Goal: Task Accomplishment & Management: Use online tool/utility

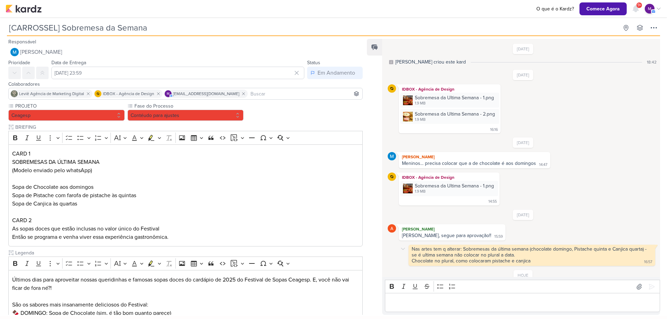
scroll to position [43, 0]
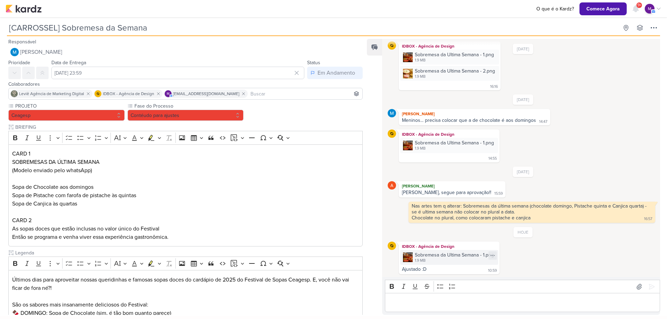
click at [431, 257] on div "Sobremesa da Ultima Semana - 1.png" at bounding box center [454, 255] width 79 height 7
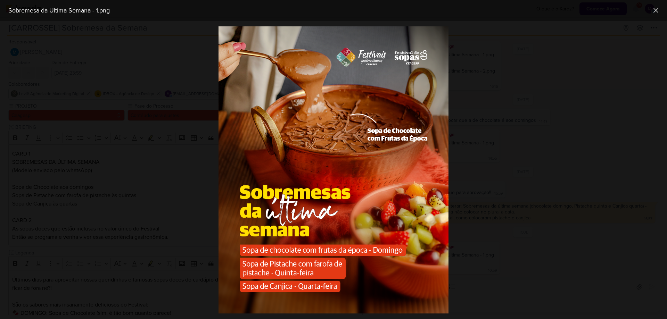
click at [527, 272] on div at bounding box center [333, 170] width 667 height 299
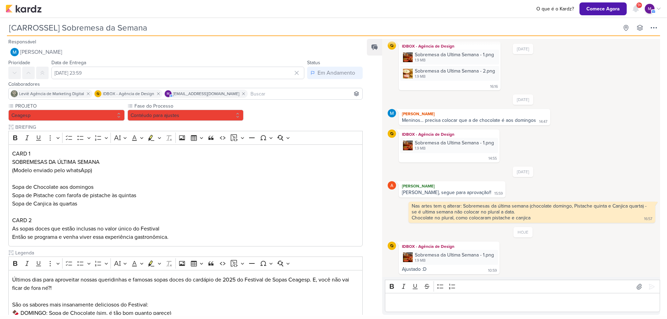
click at [435, 305] on p "Editor editing area: main" at bounding box center [523, 303] width 268 height 8
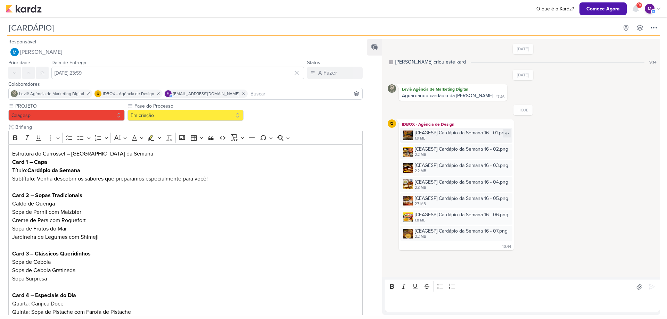
click at [453, 131] on div "[CEAGESP] Cardápio da Semana 16 - 01.png" at bounding box center [461, 132] width 92 height 7
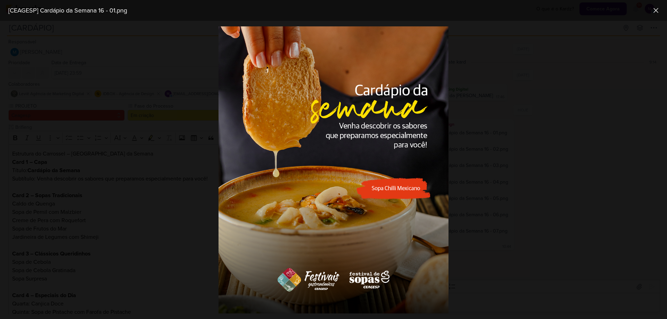
click at [580, 188] on div at bounding box center [333, 170] width 667 height 299
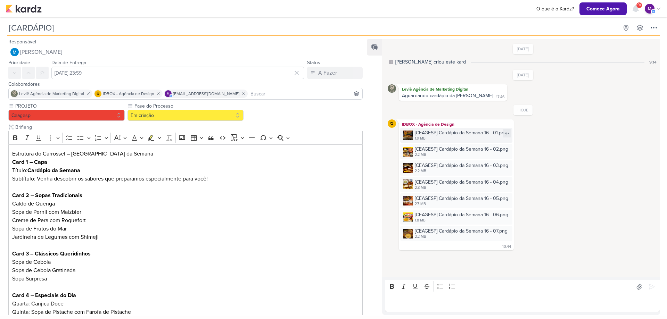
click at [450, 141] on div "1.9 MB" at bounding box center [461, 139] width 92 height 6
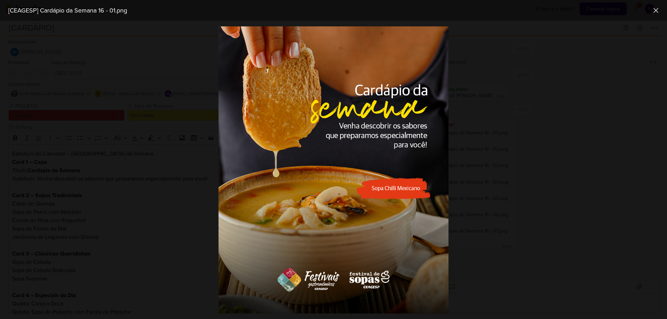
click at [550, 142] on div at bounding box center [333, 170] width 667 height 299
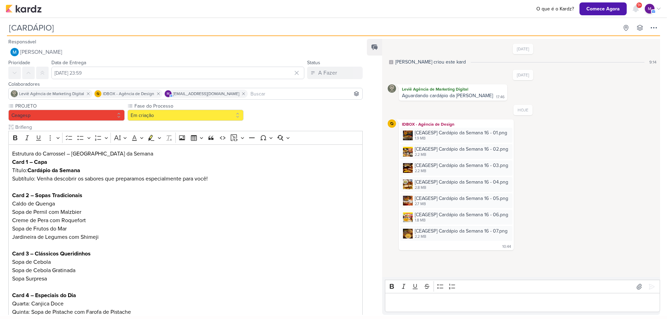
click at [453, 301] on p "Editor editing area: main" at bounding box center [523, 303] width 268 height 8
click at [425, 140] on div "1.9 MB" at bounding box center [461, 139] width 92 height 6
click at [454, 299] on p "Card 1 - Tirar" at bounding box center [523, 303] width 268 height 8
click at [479, 152] on div "[CEAGESP] Cardápio da Semana 16 - 02.png" at bounding box center [462, 149] width 94 height 7
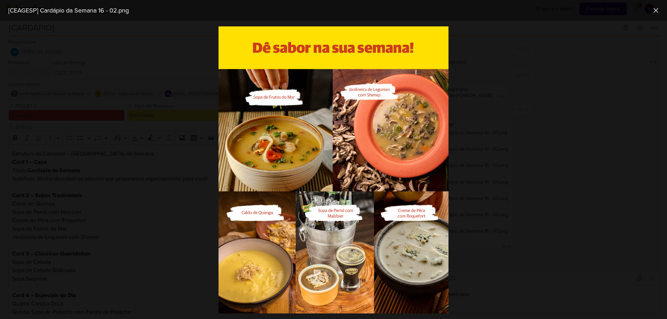
click at [528, 266] on div at bounding box center [333, 170] width 667 height 299
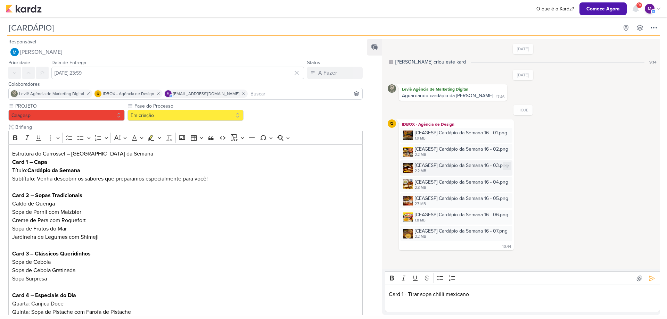
click at [456, 168] on div "[CEAGESP] Cardápio da Semana 16 - 03.png" at bounding box center [462, 165] width 94 height 7
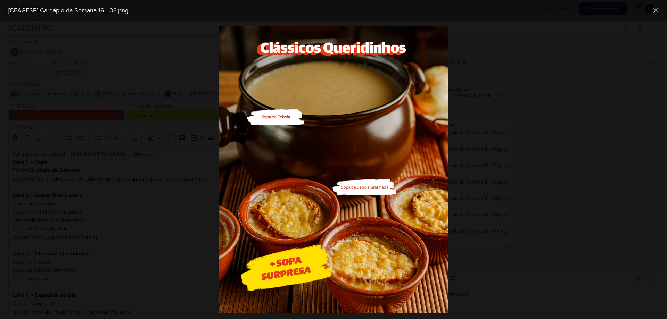
click at [539, 127] on div at bounding box center [333, 170] width 667 height 299
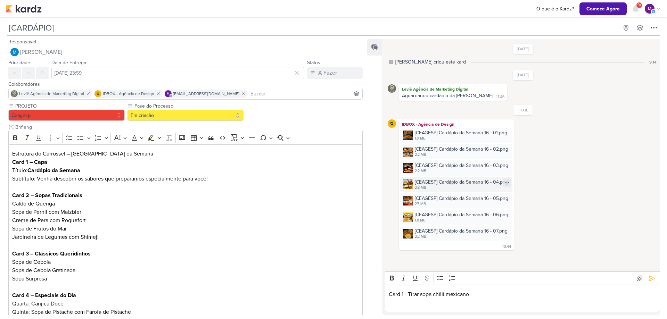
click at [446, 189] on div "2.8 MB" at bounding box center [462, 188] width 94 height 6
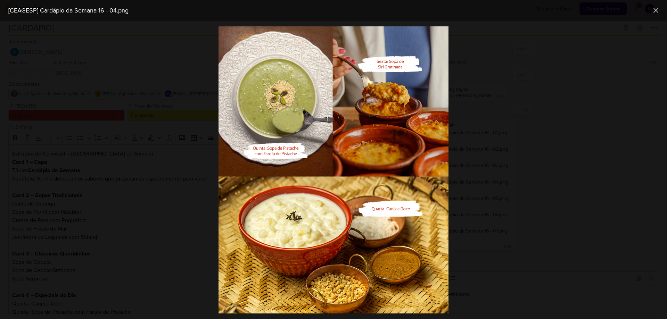
click at [469, 195] on div at bounding box center [333, 170] width 667 height 299
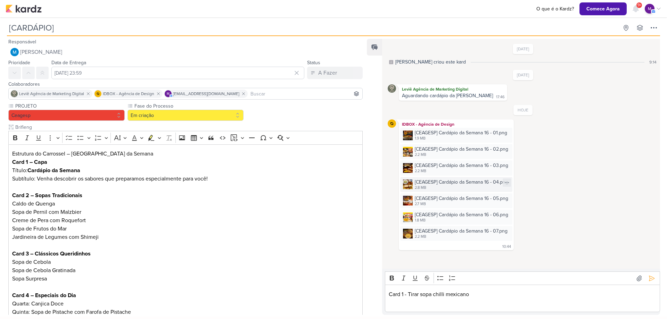
click at [427, 191] on div "[CEAGESP] Cardápio da Semana 16 - 04.png 2.8 MB" at bounding box center [456, 184] width 112 height 15
click at [440, 202] on div "[CEAGESP] Cardápio da Semana 16 - 05.png" at bounding box center [462, 198] width 94 height 7
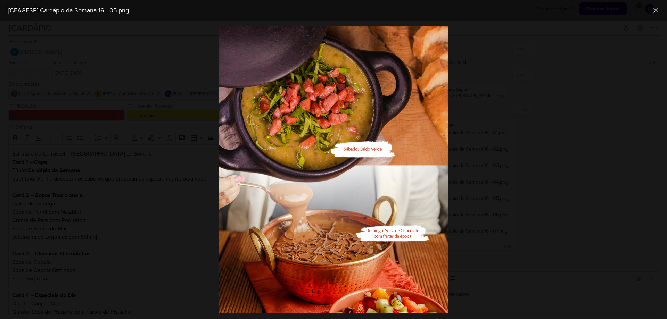
click at [593, 247] on div at bounding box center [333, 170] width 667 height 299
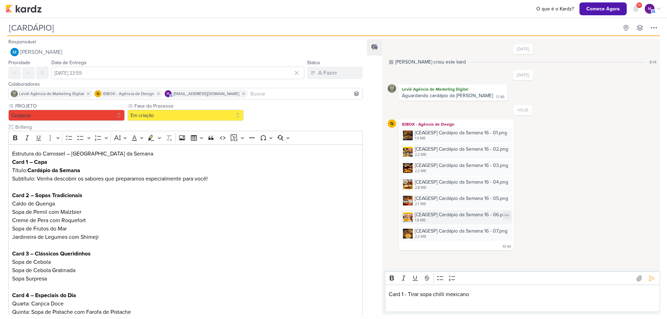
click at [455, 218] on div "[CEAGESP] Cardápio da Semana 16 - 06.png" at bounding box center [462, 214] width 94 height 7
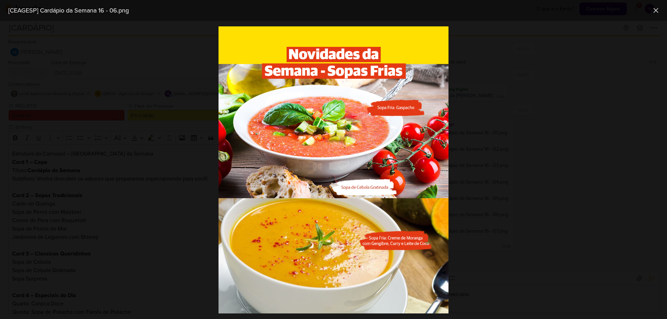
click at [525, 214] on div at bounding box center [333, 170] width 667 height 299
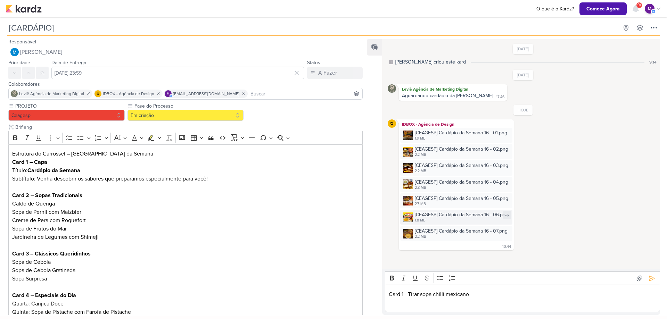
click at [462, 217] on div "[CEAGESP] Cardápio da Semana 16 - 06.png" at bounding box center [462, 214] width 94 height 7
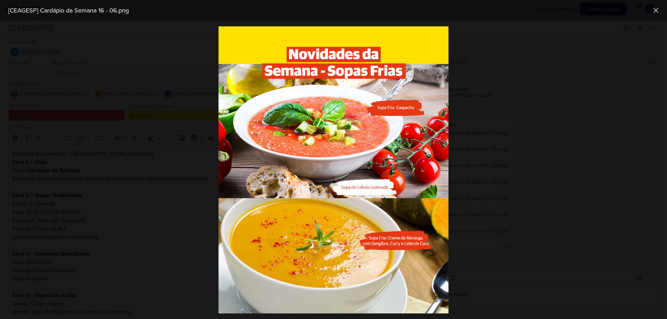
click at [508, 179] on div at bounding box center [333, 170] width 667 height 299
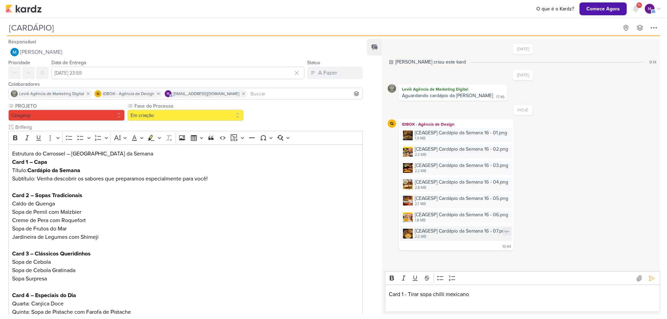
click at [444, 227] on div "[CEAGESP] Cardápio da Semana 16 - 07.png 2.2 MB" at bounding box center [456, 233] width 112 height 15
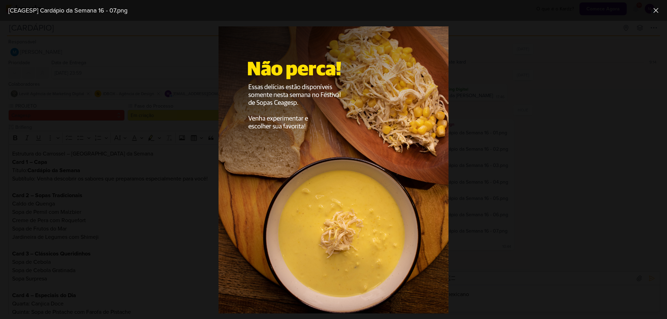
click at [570, 141] on div at bounding box center [333, 170] width 667 height 299
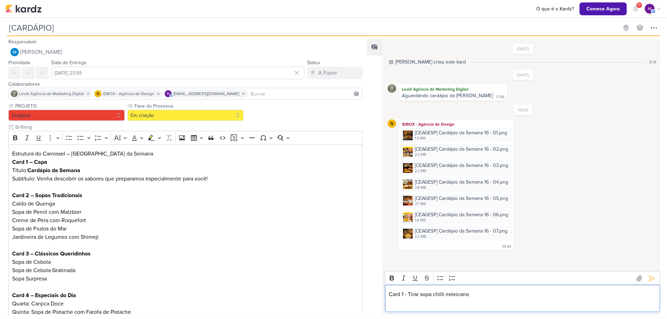
click at [437, 308] on div "Card 1 - Tirar sopa chilli mexicano" at bounding box center [522, 298] width 275 height 27
click at [435, 220] on div "1.8 MB" at bounding box center [462, 221] width 94 height 6
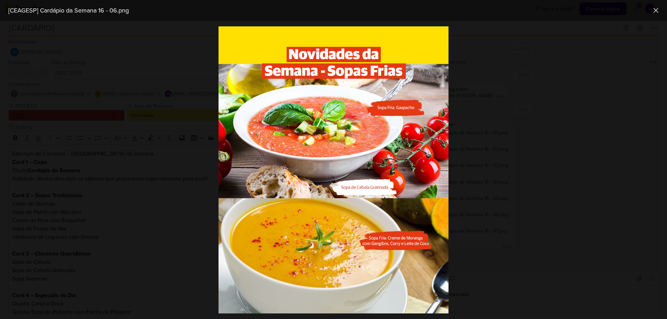
click at [573, 173] on div at bounding box center [333, 170] width 667 height 299
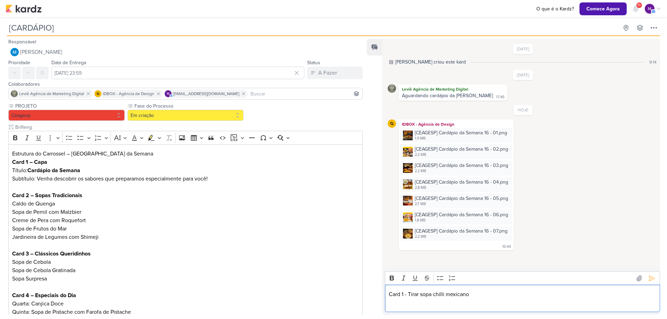
click at [425, 302] on p "Editor editing area: main" at bounding box center [523, 303] width 268 height 8
click at [475, 297] on p "Card 1 - Tirar sopa chilli mexicano" at bounding box center [523, 295] width 268 height 8
click at [436, 153] on div "[CEAGESP] Cardápio da Semana 16 - 02.png" at bounding box center [462, 149] width 94 height 7
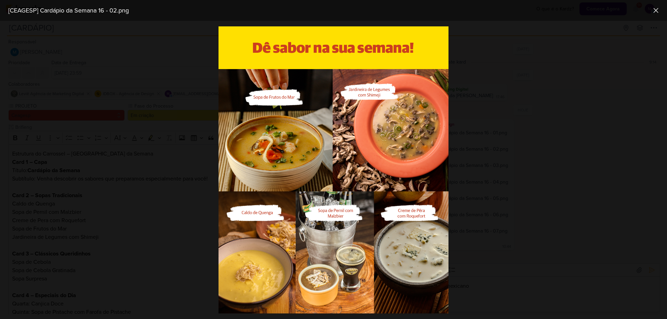
click at [525, 178] on div at bounding box center [333, 170] width 667 height 299
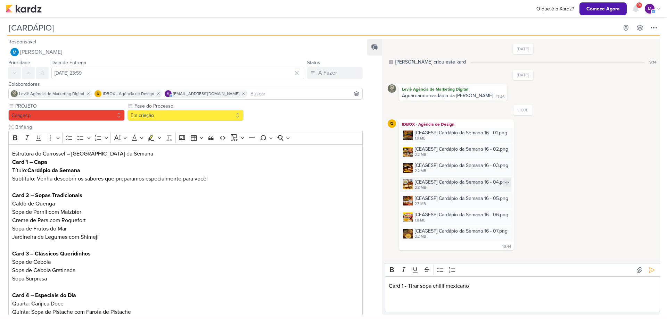
click at [436, 186] on div "2.8 MB" at bounding box center [462, 188] width 94 height 6
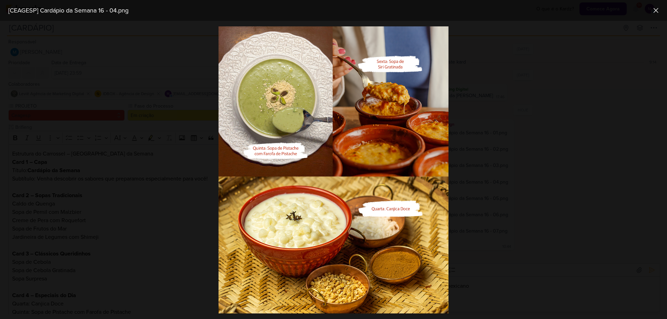
click at [566, 171] on div at bounding box center [333, 170] width 667 height 299
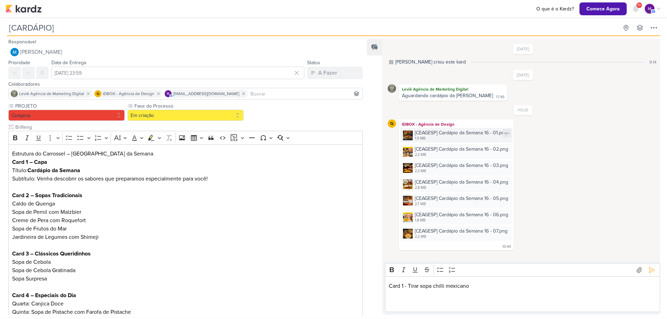
click at [449, 140] on div "1.9 MB" at bounding box center [461, 139] width 92 height 6
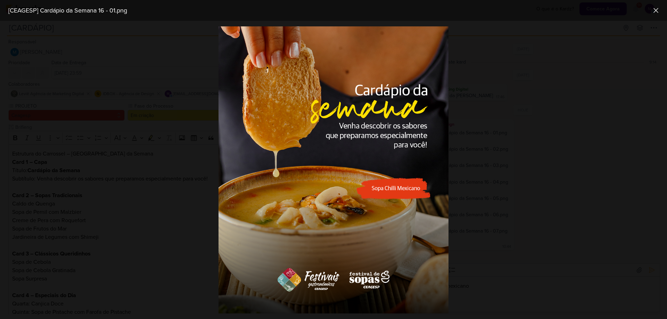
click at [518, 148] on div at bounding box center [333, 170] width 667 height 299
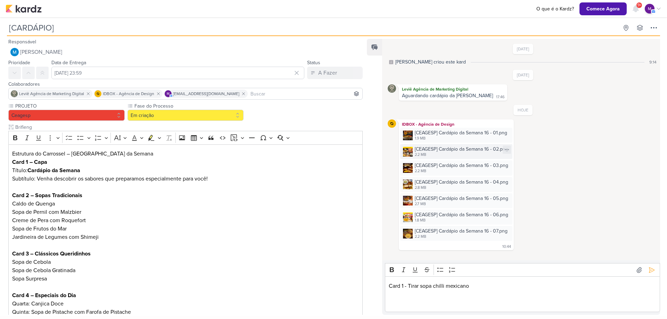
click at [463, 152] on div "[CEAGESP] Cardápio da Semana 16 - 02.png" at bounding box center [462, 149] width 94 height 7
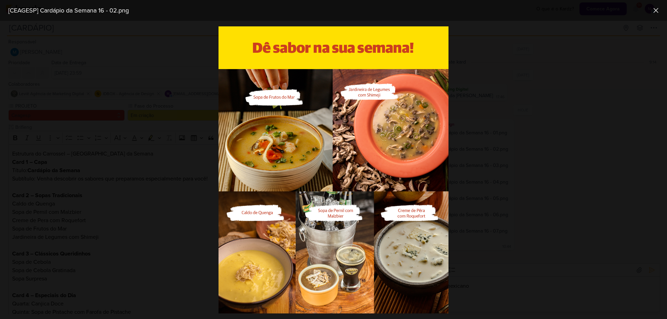
click at [522, 198] on div at bounding box center [333, 170] width 667 height 299
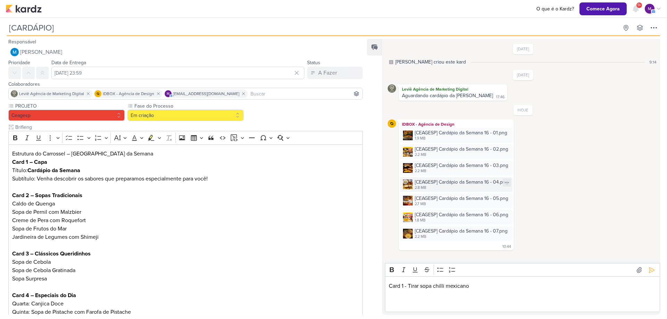
click at [441, 180] on div "[CEAGESP] Cardápio da Semana 16 - 04.png" at bounding box center [462, 182] width 94 height 7
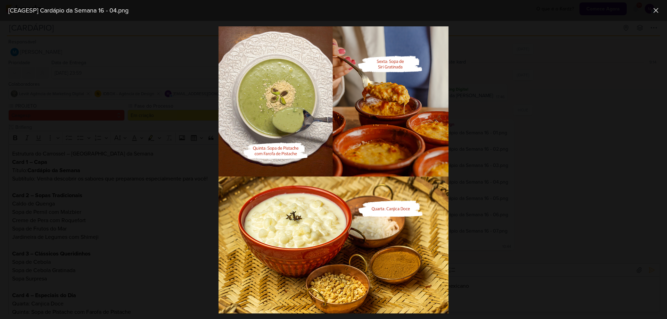
click at [537, 188] on div at bounding box center [333, 170] width 667 height 299
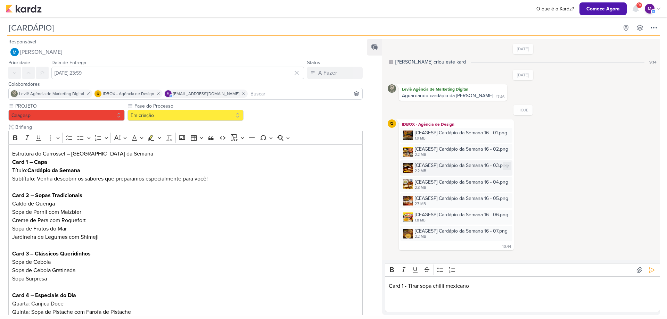
click at [437, 163] on div "[CEAGESP] Cardápio da Semana 16 - 03.png" at bounding box center [462, 165] width 94 height 7
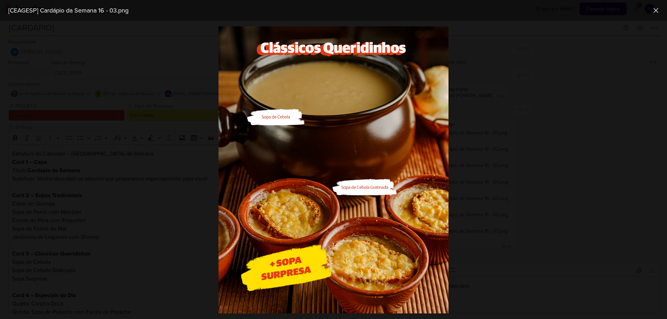
click at [523, 181] on div at bounding box center [333, 170] width 667 height 299
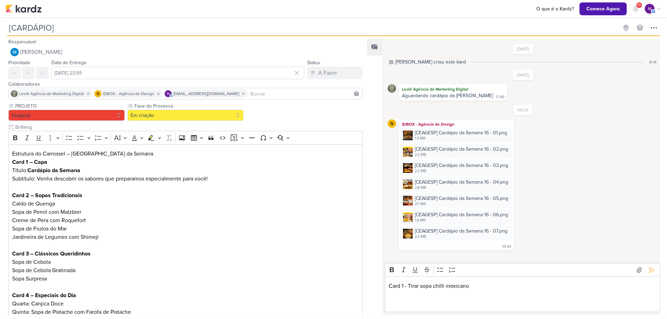
click at [399, 301] on p "Editor editing area: main" at bounding box center [523, 303] width 268 height 8
click at [419, 292] on p "Editor editing area: main" at bounding box center [523, 295] width 268 height 8
click at [431, 181] on div "[CEAGESP] Cardápio da Semana 16 - 04.png" at bounding box center [462, 182] width 94 height 7
click at [481, 299] on p "Editor editing area: main" at bounding box center [523, 303] width 268 height 8
click at [490, 296] on p "Colocar as sopas frias depois do kard" at bounding box center [523, 295] width 268 height 8
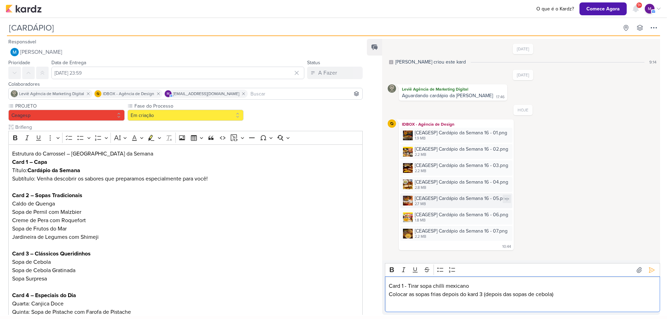
click at [441, 201] on div "[CEAGESP] Cardápio da Semana 16 - 05.png" at bounding box center [462, 198] width 94 height 7
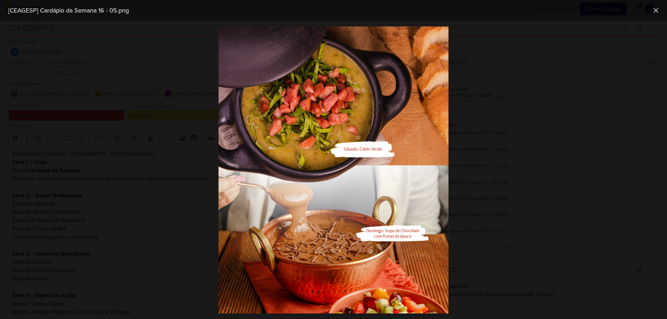
click at [542, 156] on div at bounding box center [333, 170] width 667 height 299
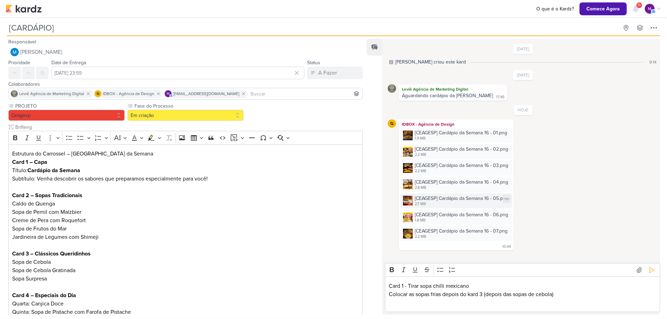
click at [445, 206] on div "2.7 MB" at bounding box center [462, 205] width 94 height 6
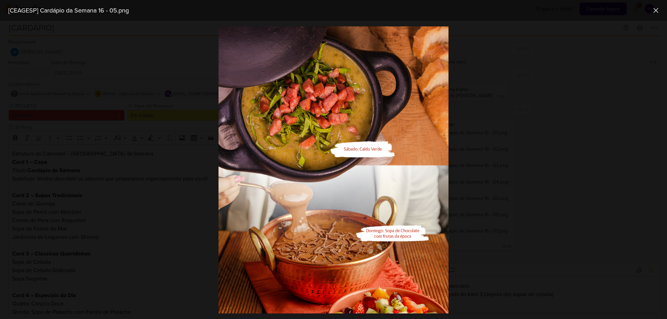
click at [510, 158] on div at bounding box center [333, 170] width 667 height 299
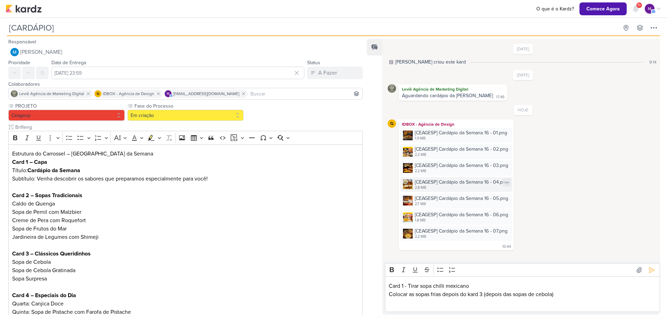
click at [452, 184] on div "[CEAGESP] Cardápio da Semana 16 - 04.png" at bounding box center [462, 182] width 94 height 7
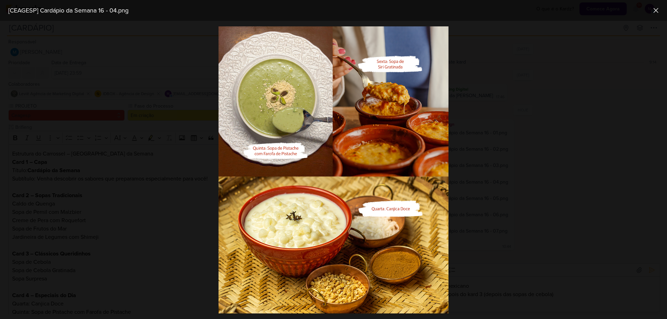
click at [534, 176] on div at bounding box center [333, 170] width 667 height 299
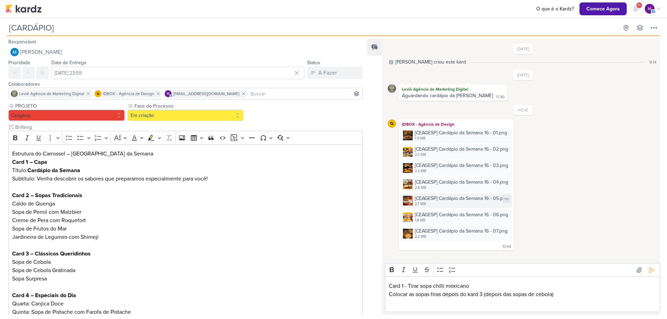
click at [428, 194] on div "[CEAGESP] Cardápio da Semana 16 - 05.png 2.7 MB" at bounding box center [456, 201] width 112 height 15
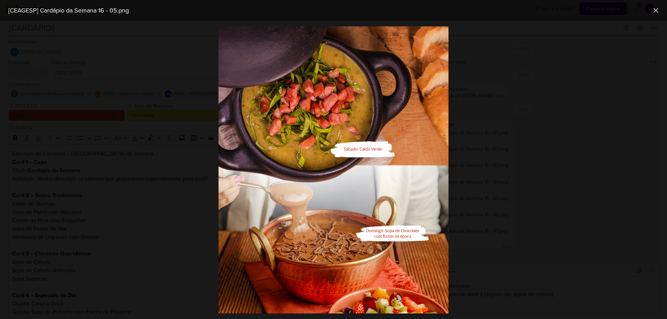
drag, startPoint x: 495, startPoint y: 203, endPoint x: 494, endPoint y: 199, distance: 4.6
click at [495, 203] on div at bounding box center [333, 170] width 667 height 299
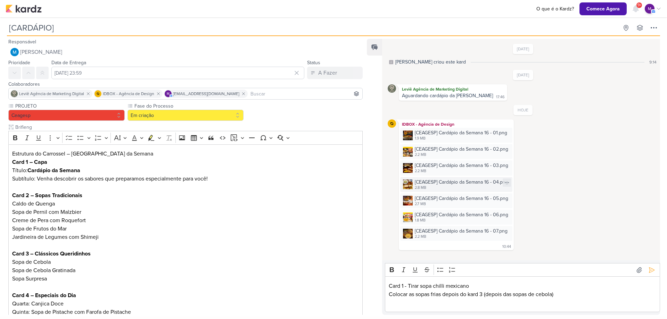
click at [438, 187] on div "2.8 MB" at bounding box center [462, 188] width 94 height 6
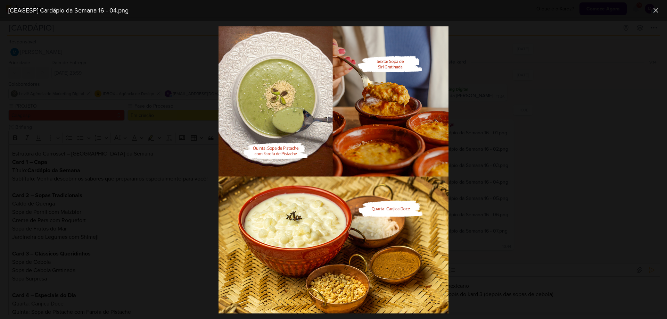
click at [499, 163] on div at bounding box center [333, 170] width 667 height 299
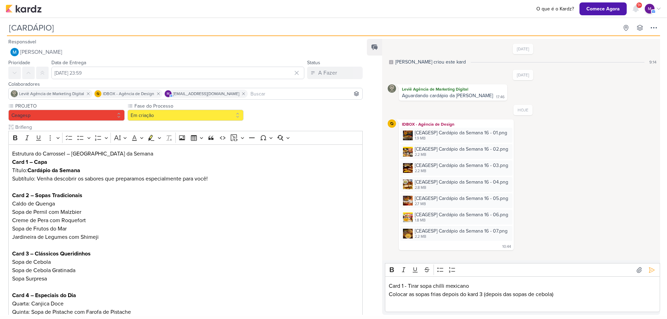
click at [415, 310] on div "Card 1 - Tirar sopa chilli mexicano Colocar as sopas frias depois do kard 3 (de…" at bounding box center [522, 295] width 275 height 36
click at [482, 182] on div "[CEAGESP] Cardápio da Semana 16 - 04.png" at bounding box center [462, 182] width 94 height 7
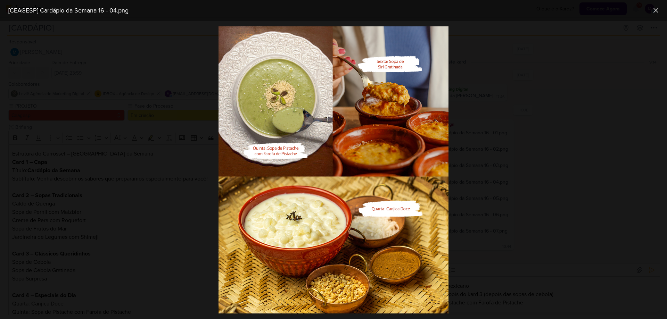
click at [591, 158] on div at bounding box center [333, 170] width 667 height 299
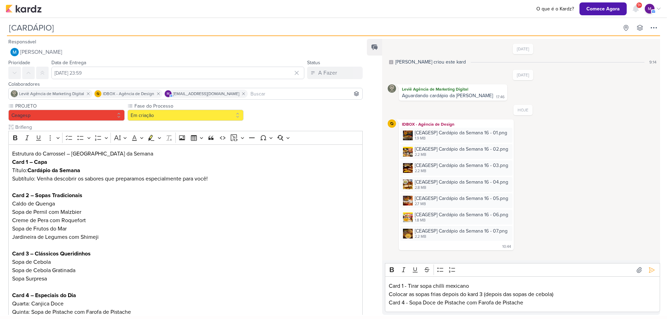
click at [410, 305] on p "Card 4 - Sopa Doce de Pistache com Farofa de Pistache" at bounding box center [523, 303] width 268 height 8
click at [652, 275] on button at bounding box center [652, 270] width 11 height 11
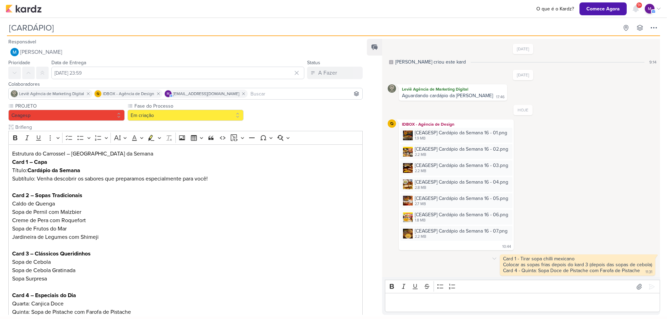
scroll to position [1, 0]
click at [370, 135] on div "Feed Solte o email para atrelar ao kard" at bounding box center [374, 177] width 15 height 276
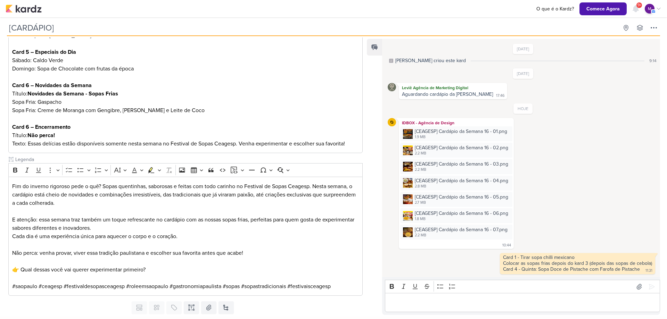
scroll to position [304, 0]
